Goal: Complete application form: Complete application form

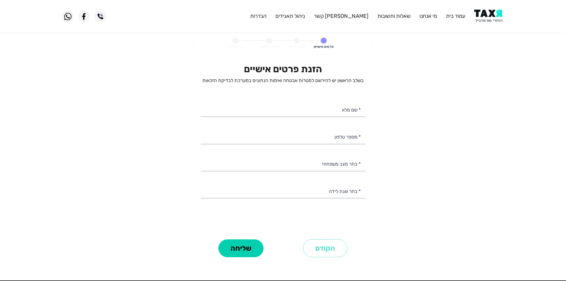
select select
click at [494, 43] on personal-details "פרטים אישיים שאלון זכאות חתימה ואישור בהצלחה הזנת פרטים אישיים בשלב הראשון יש ל…" at bounding box center [283, 154] width 566 height 242
click at [489, 18] on img at bounding box center [490, 16] width 30 height 13
click at [345, 105] on input "* שם מלא" at bounding box center [283, 109] width 165 height 15
type input "מונתסר סביח"
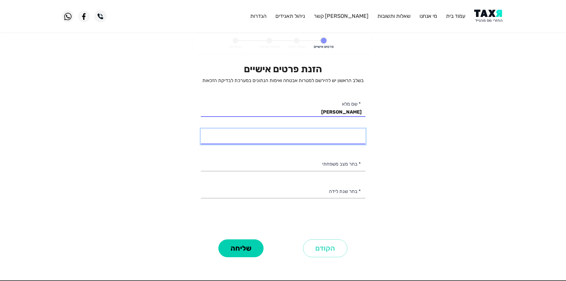
click at [346, 134] on input "* מספר טלפון" at bounding box center [283, 136] width 165 height 15
type input "052-9063166"
click at [335, 172] on div "הזנת פרטים אישיים בשלב הראשון יש להירשם למטרות אבטחה ואימות הנתונים במערכת לבדי…" at bounding box center [283, 150] width 165 height 174
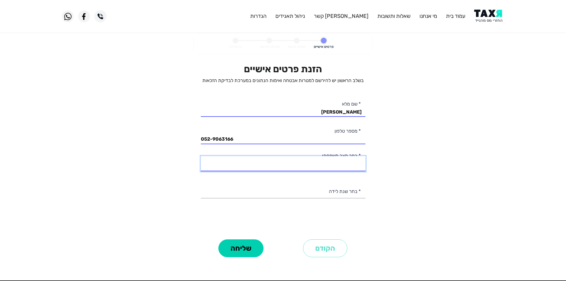
click at [335, 166] on select "רווק/ה נשוי/אה גרוש/ה אלמן/נה" at bounding box center [283, 163] width 165 height 15
click at [201, 156] on select "רווק/ה נשוי/אה גרוש/ה אלמן/נה" at bounding box center [283, 163] width 165 height 15
click at [304, 77] on p "בשלב הראשון יש להירשם למטרות אבטחה ואימות הנתונים במערכת לבדיקת הזכאות" at bounding box center [283, 80] width 165 height 7
click at [351, 167] on select "רווק/ה נשוי/אה גרוש/ה אלמן/נה" at bounding box center [283, 163] width 165 height 15
select select "2: Married"
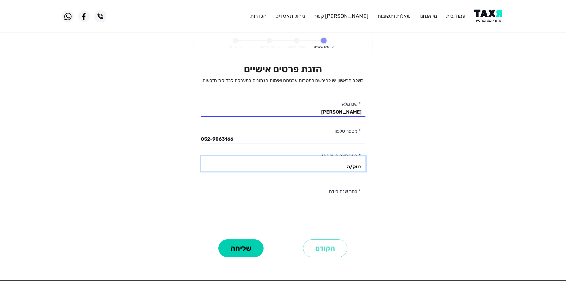
click at [201, 156] on select "רווק/ה נשוי/אה גרוש/ה אלמן/נה" at bounding box center [283, 163] width 165 height 15
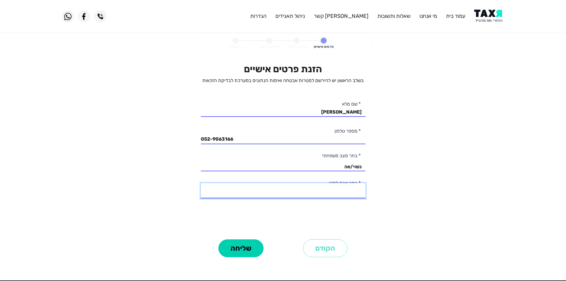
drag, startPoint x: 343, startPoint y: 192, endPoint x: 366, endPoint y: 192, distance: 22.6
click at [343, 192] on select "2003 2002 2001 2000 1999 1998 1997 1996 1995 1994 1993 1992 1991 1990 1989 1988…" at bounding box center [283, 190] width 165 height 15
select select "11: 1993"
click at [201, 183] on select "2003 2002 2001 2000 1999 1998 1997 1996 1995 1994 1993 1992 1991 1990 1989 1988…" at bounding box center [283, 190] width 165 height 15
click at [241, 242] on button "שליחה" at bounding box center [241, 248] width 45 height 18
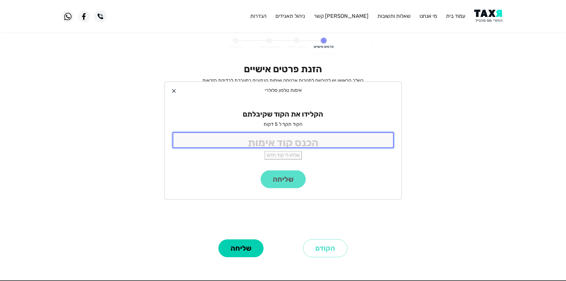
click at [313, 136] on input "tel" at bounding box center [283, 140] width 221 height 16
type input "9988"
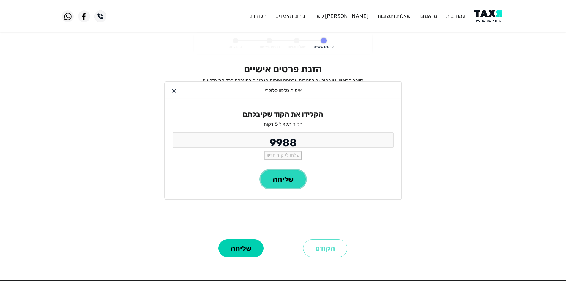
click at [285, 184] on button "שליחה" at bounding box center [283, 179] width 45 height 18
